Goal: Register for event/course

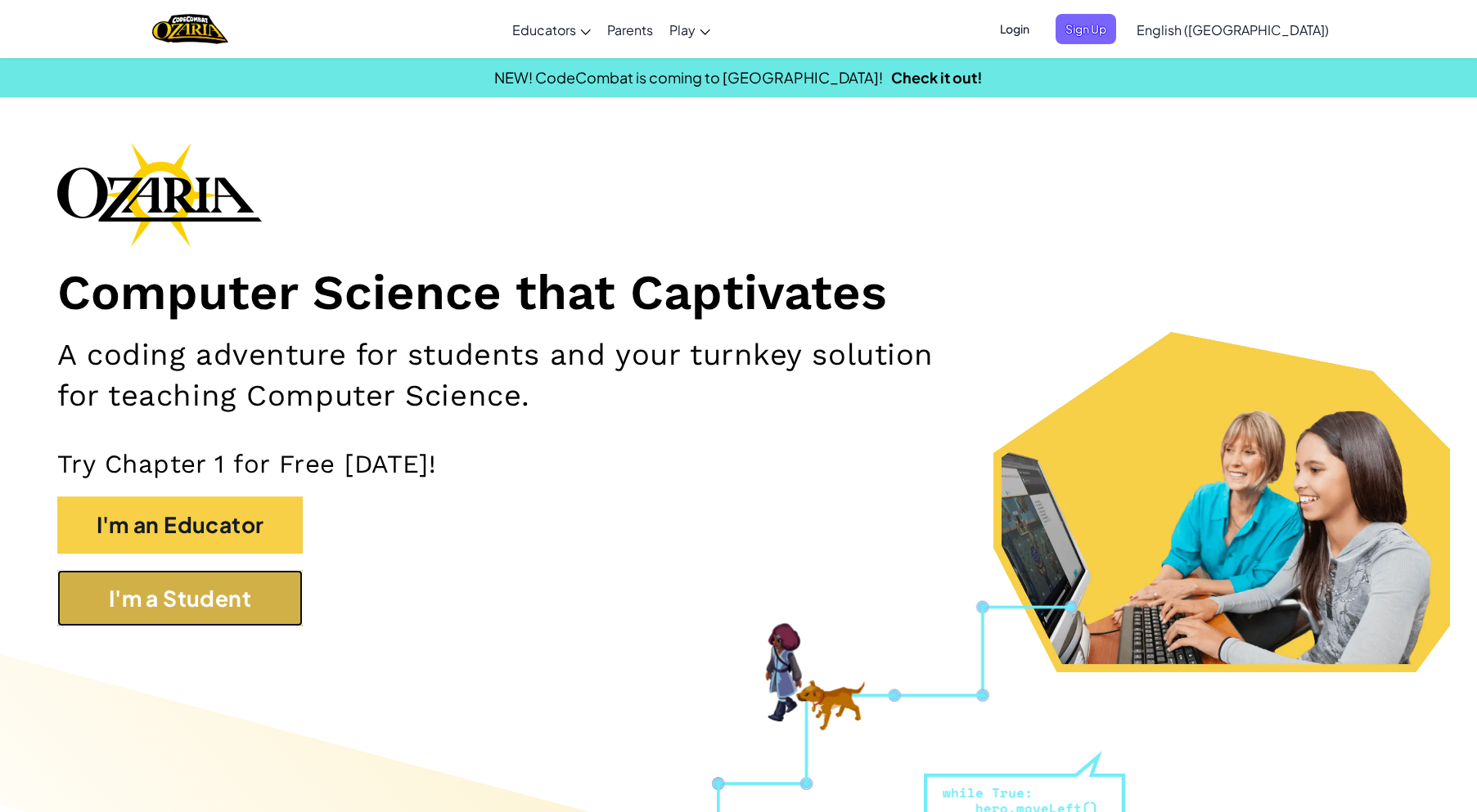
click at [222, 591] on button "I'm a Student" at bounding box center [180, 599] width 246 height 58
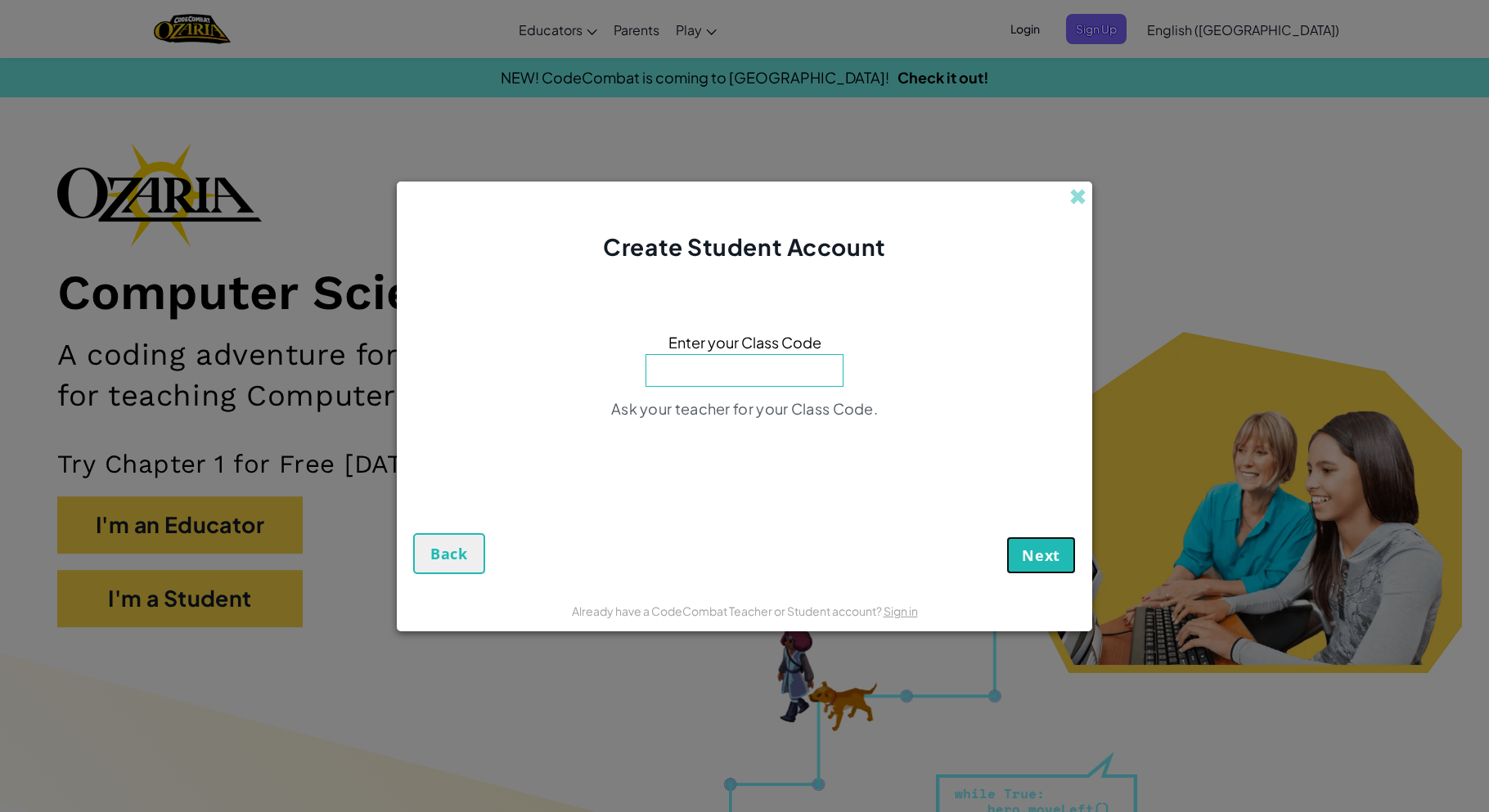
click at [1057, 552] on span "Next" at bounding box center [1041, 555] width 39 height 20
click at [785, 375] on input at bounding box center [744, 370] width 198 height 33
click at [901, 608] on link "Sign in" at bounding box center [901, 611] width 35 height 15
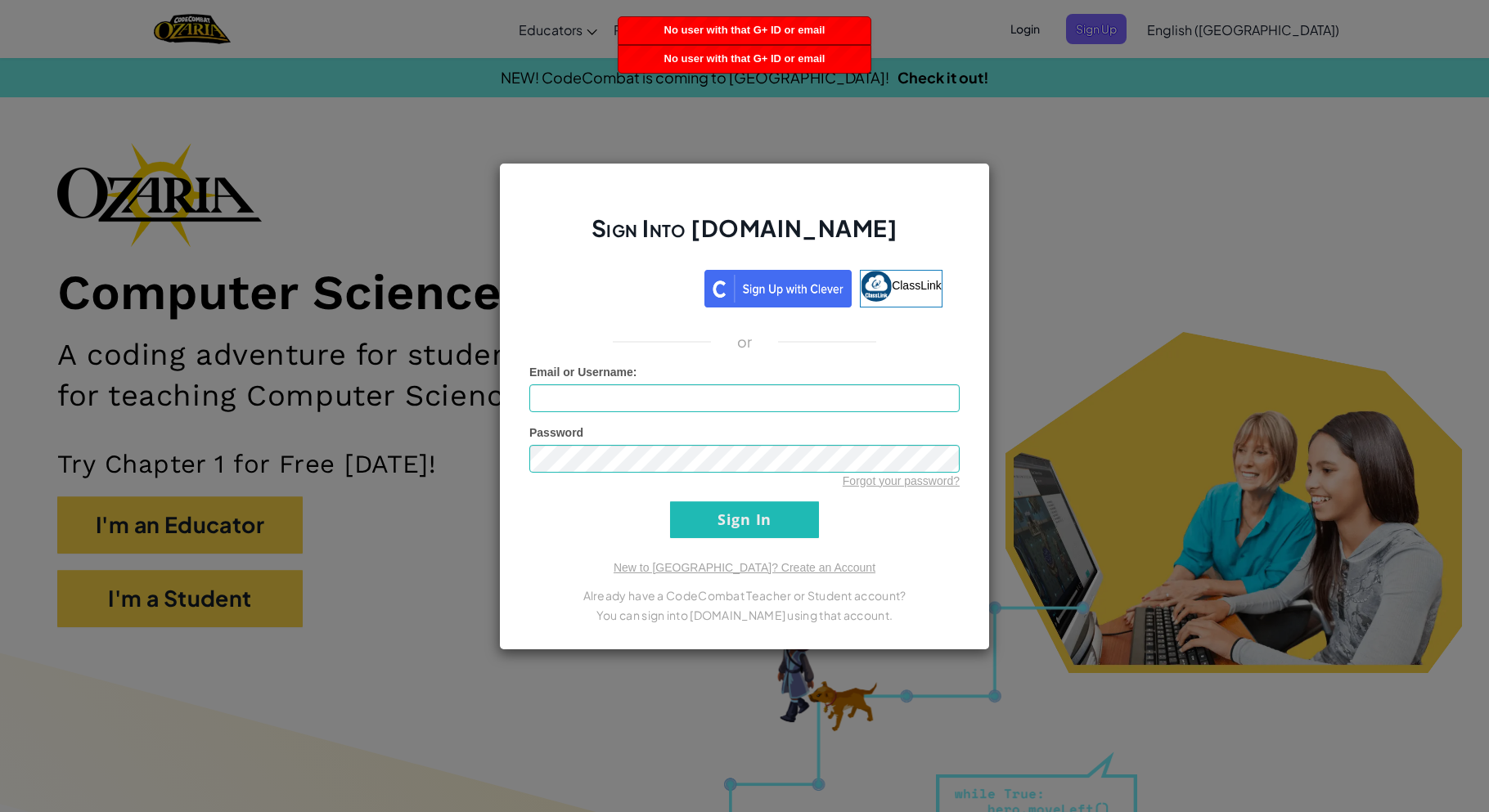
click at [1097, 186] on div "Sign Into [DOMAIN_NAME] ClassLink or Unknown Error Email or Username : Password…" at bounding box center [744, 406] width 1489 height 812
